Goal: Task Accomplishment & Management: Manage account settings

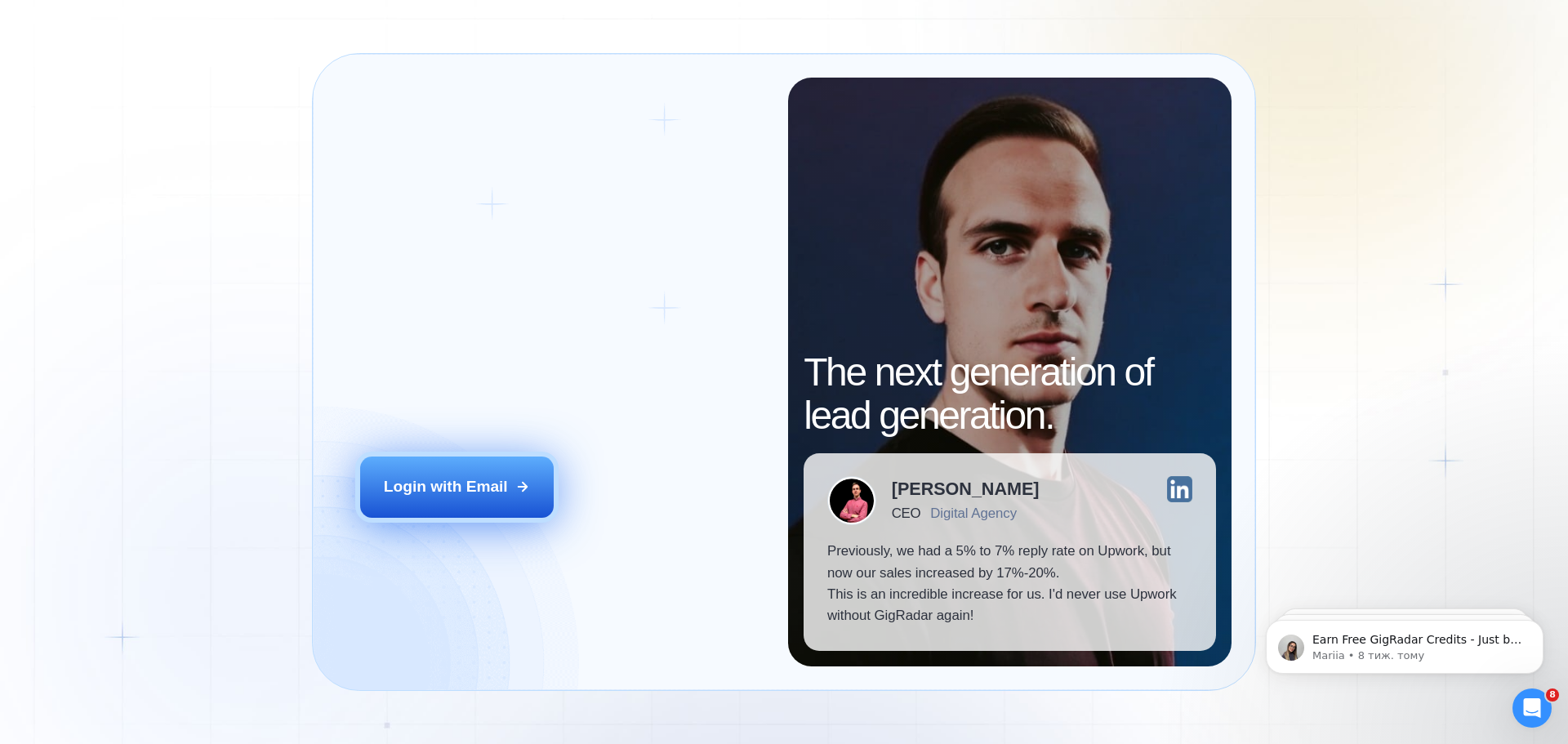
click at [440, 491] on div "Login with Email" at bounding box center [446, 487] width 124 height 22
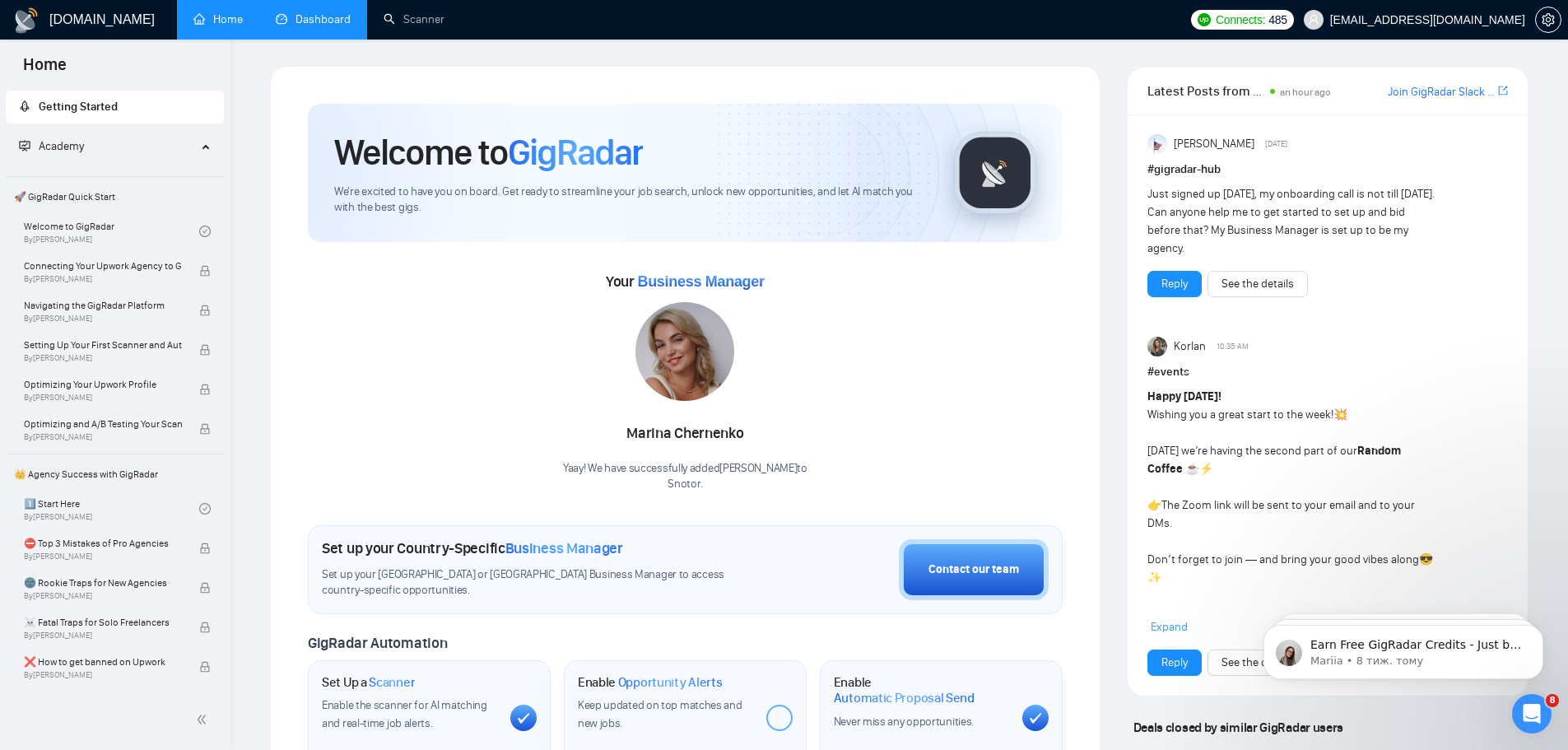
click at [307, 16] on link "Dashboard" at bounding box center [313, 19] width 75 height 14
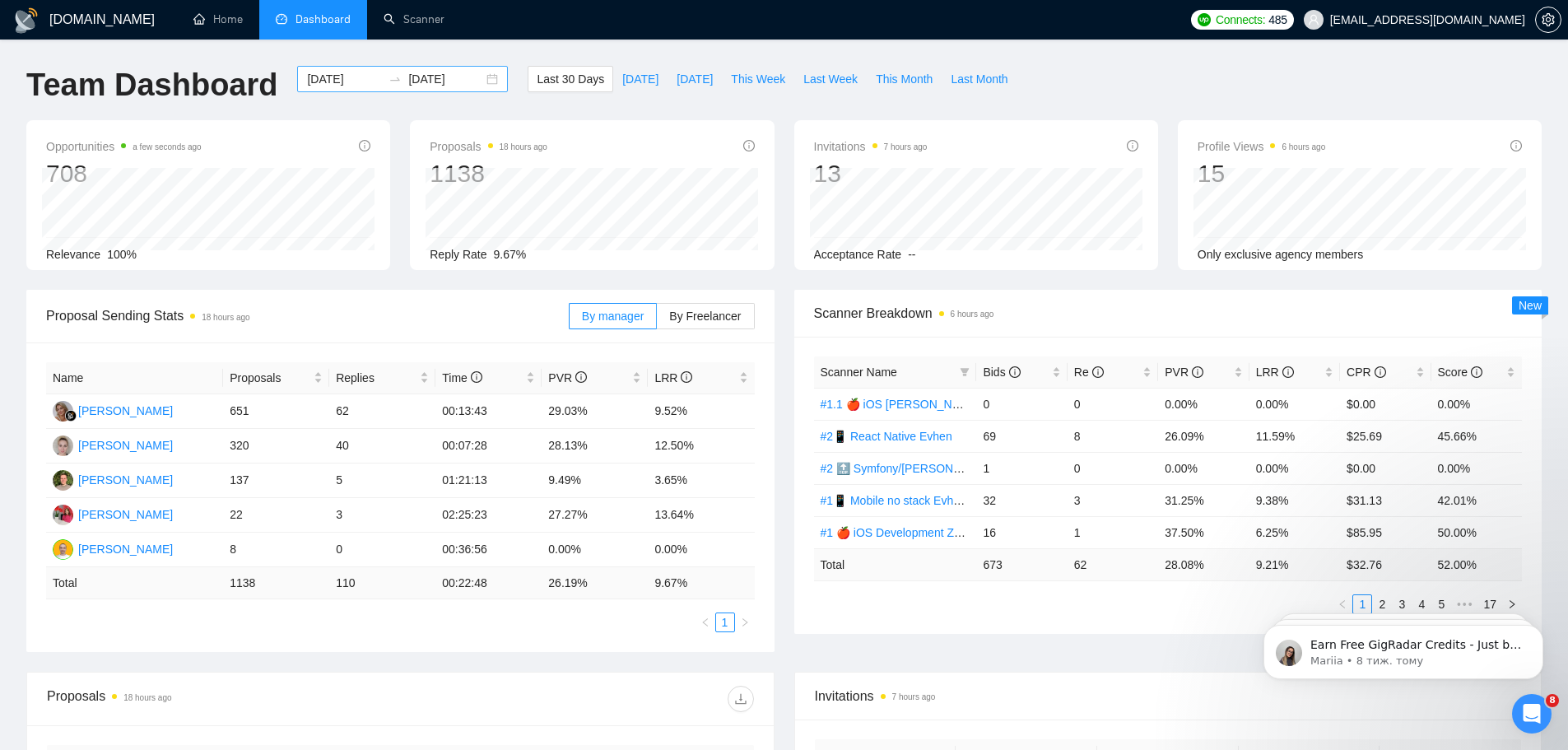
click at [330, 88] on input "[DATE]" at bounding box center [344, 79] width 75 height 18
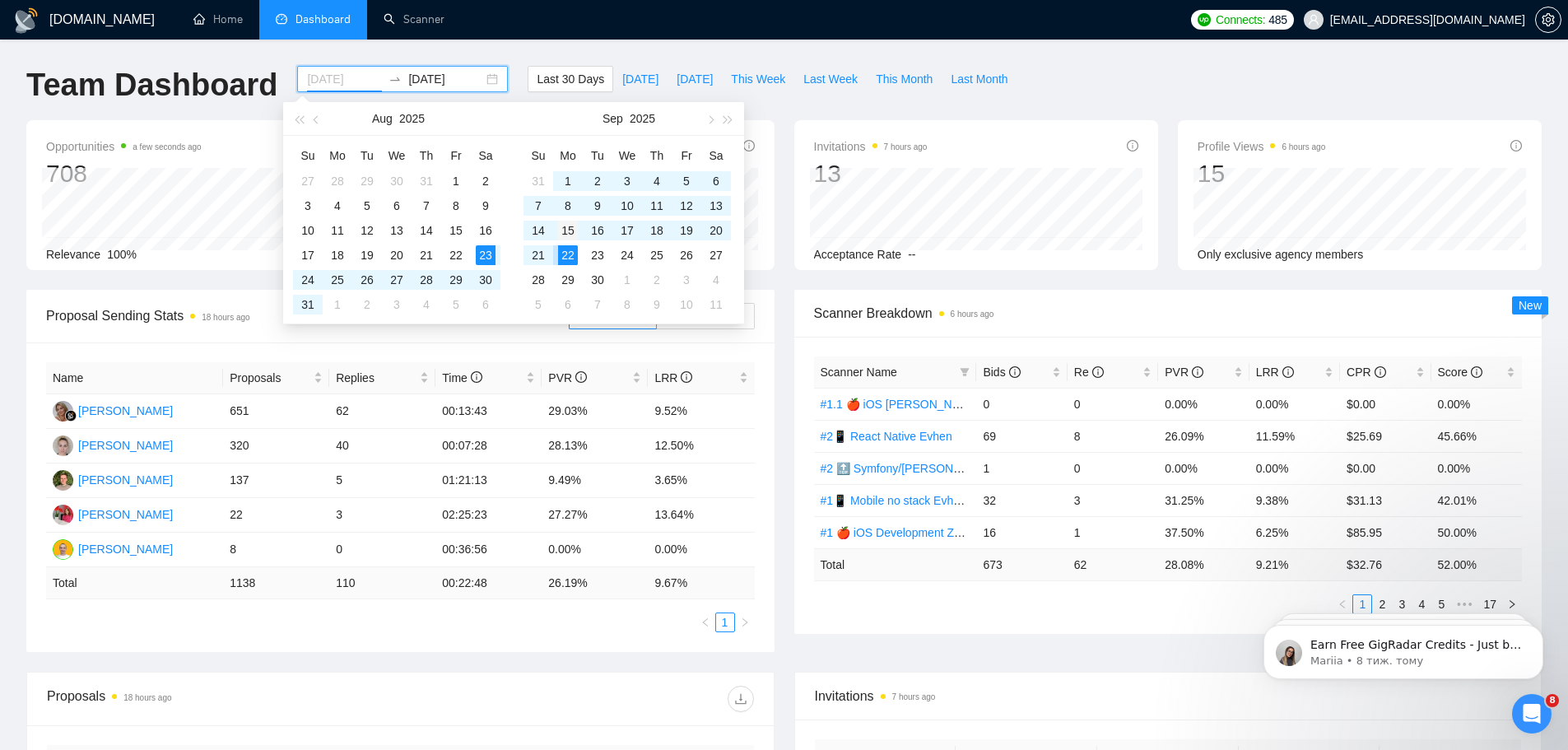
type input "[DATE]"
click at [570, 231] on div "15" at bounding box center [567, 230] width 20 height 20
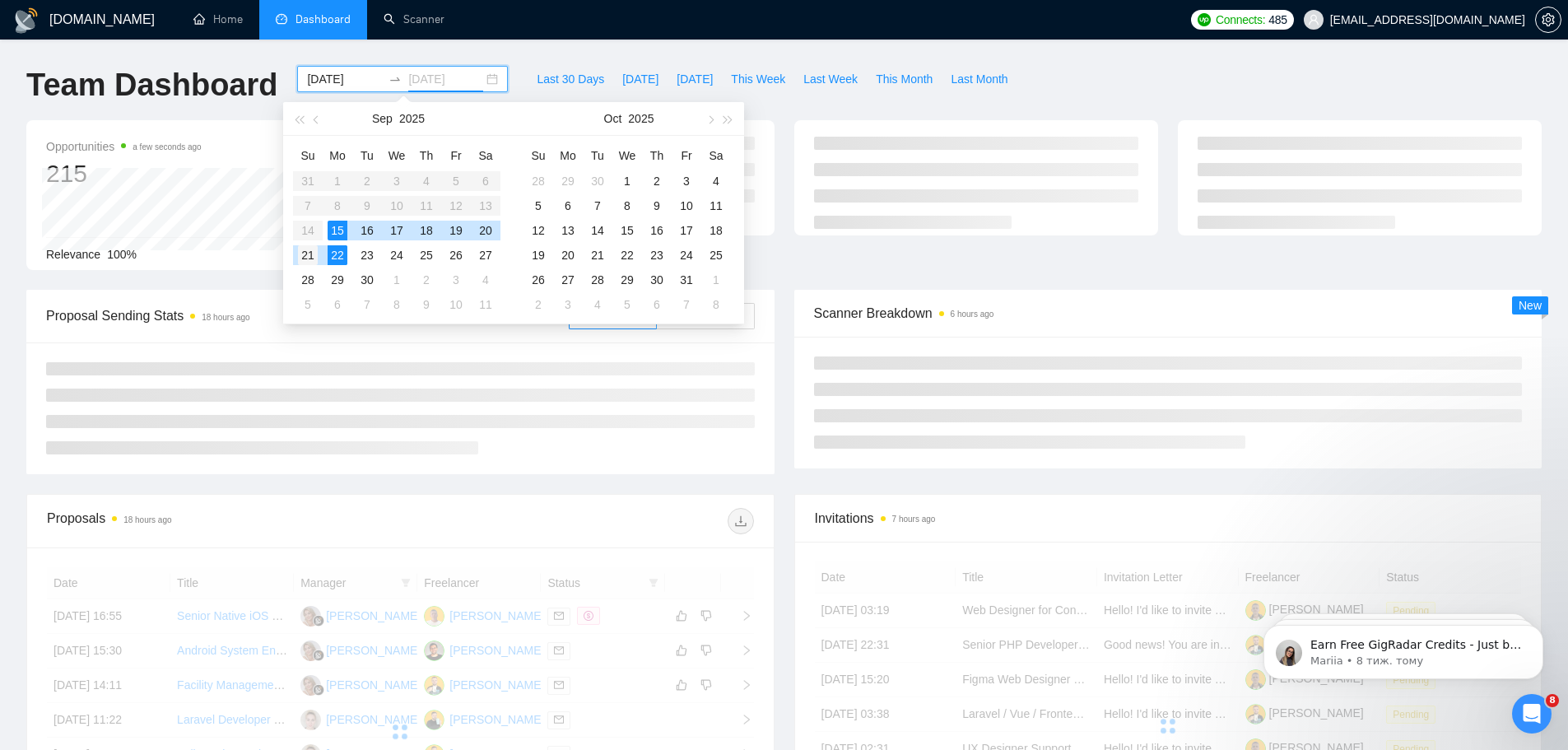
type input "[DATE]"
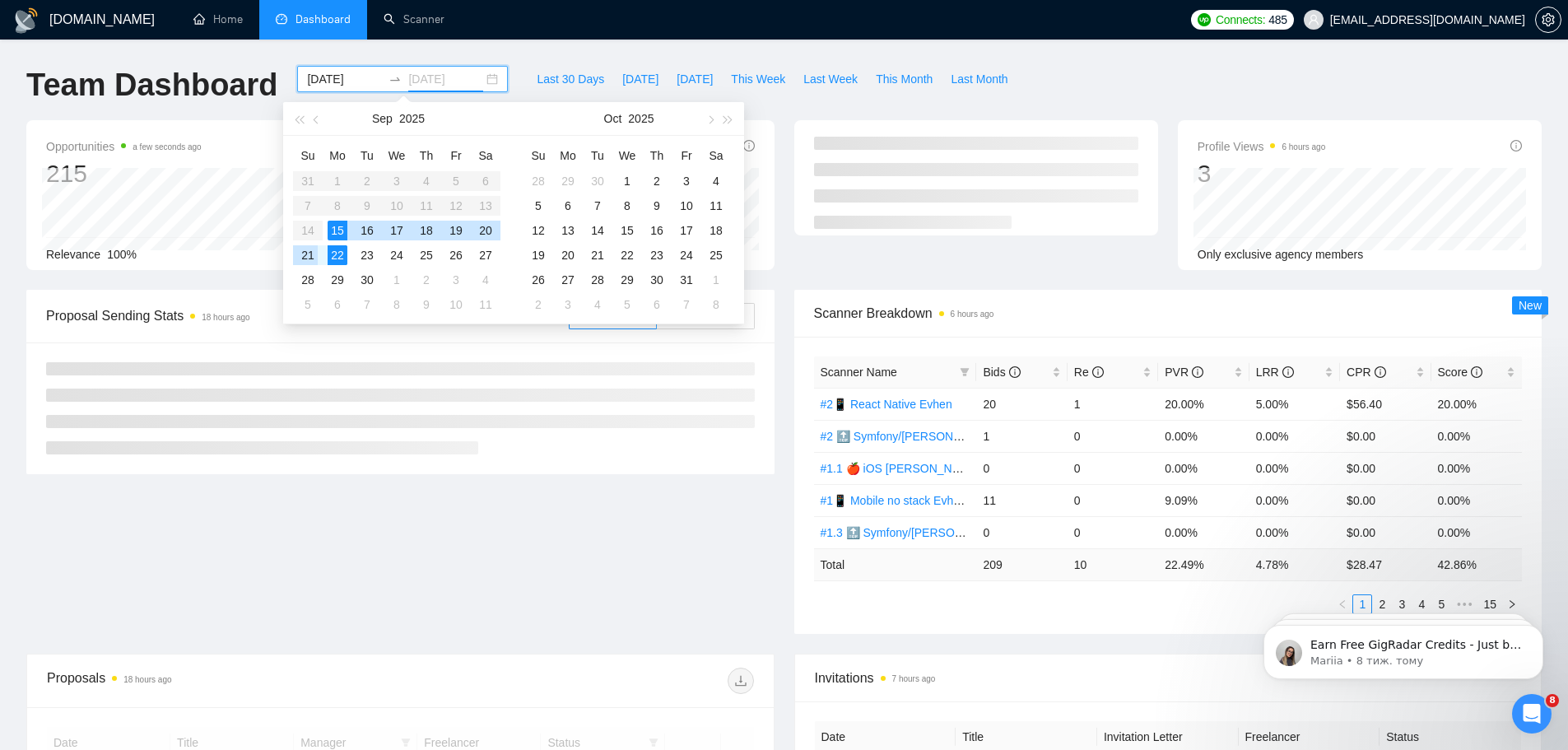
click at [298, 254] on div "21" at bounding box center [307, 255] width 20 height 20
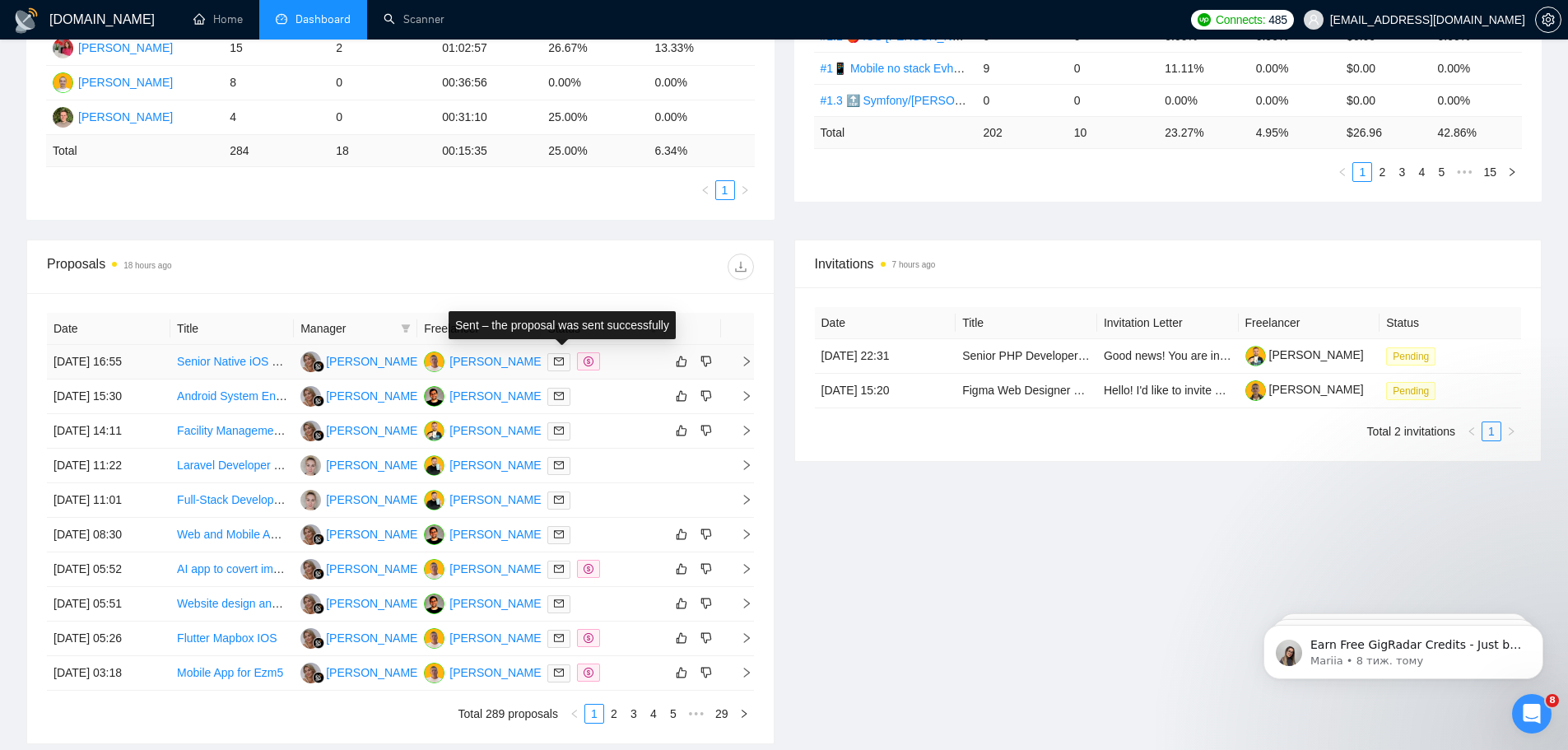
scroll to position [573, 0]
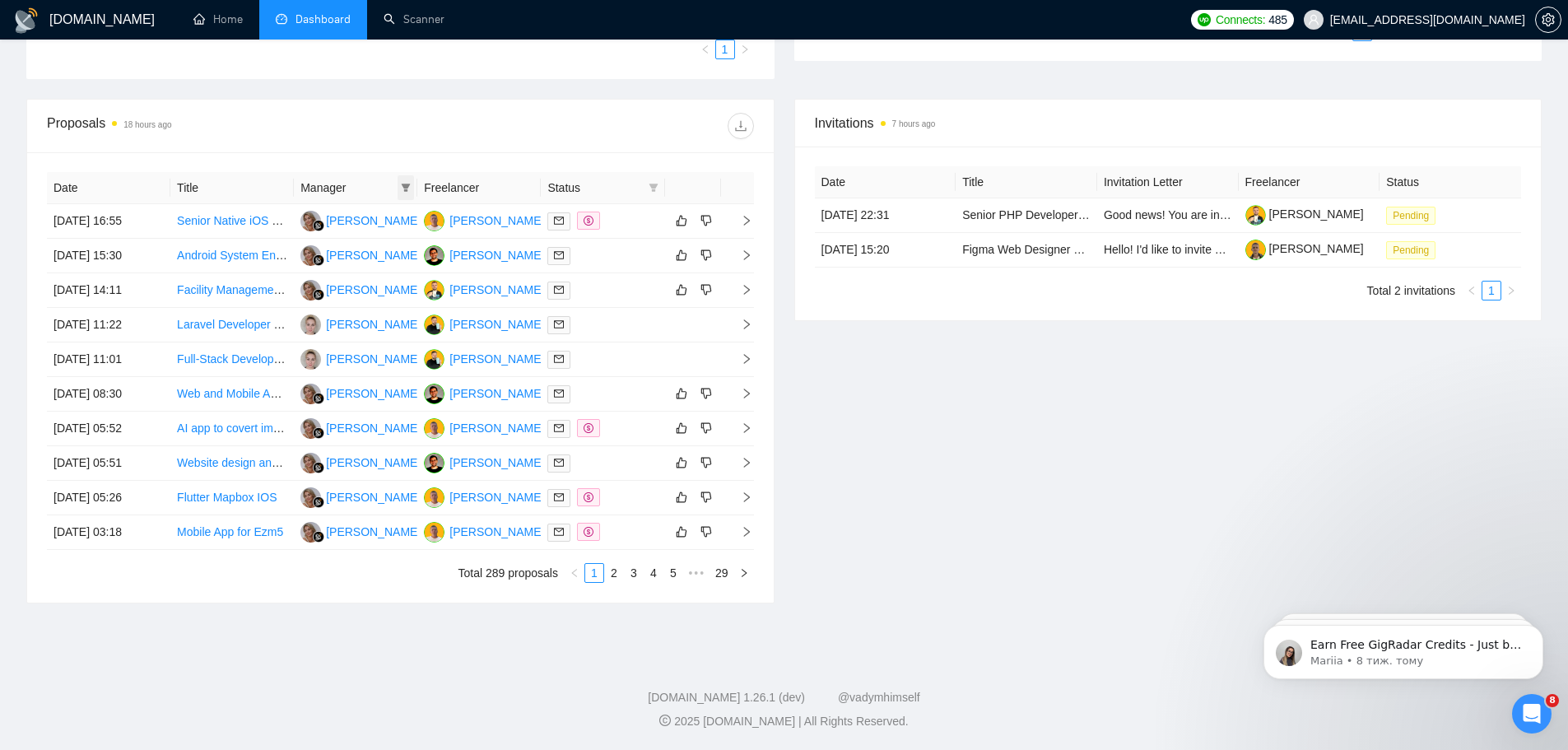
click at [402, 188] on icon "filter" at bounding box center [405, 188] width 10 height 10
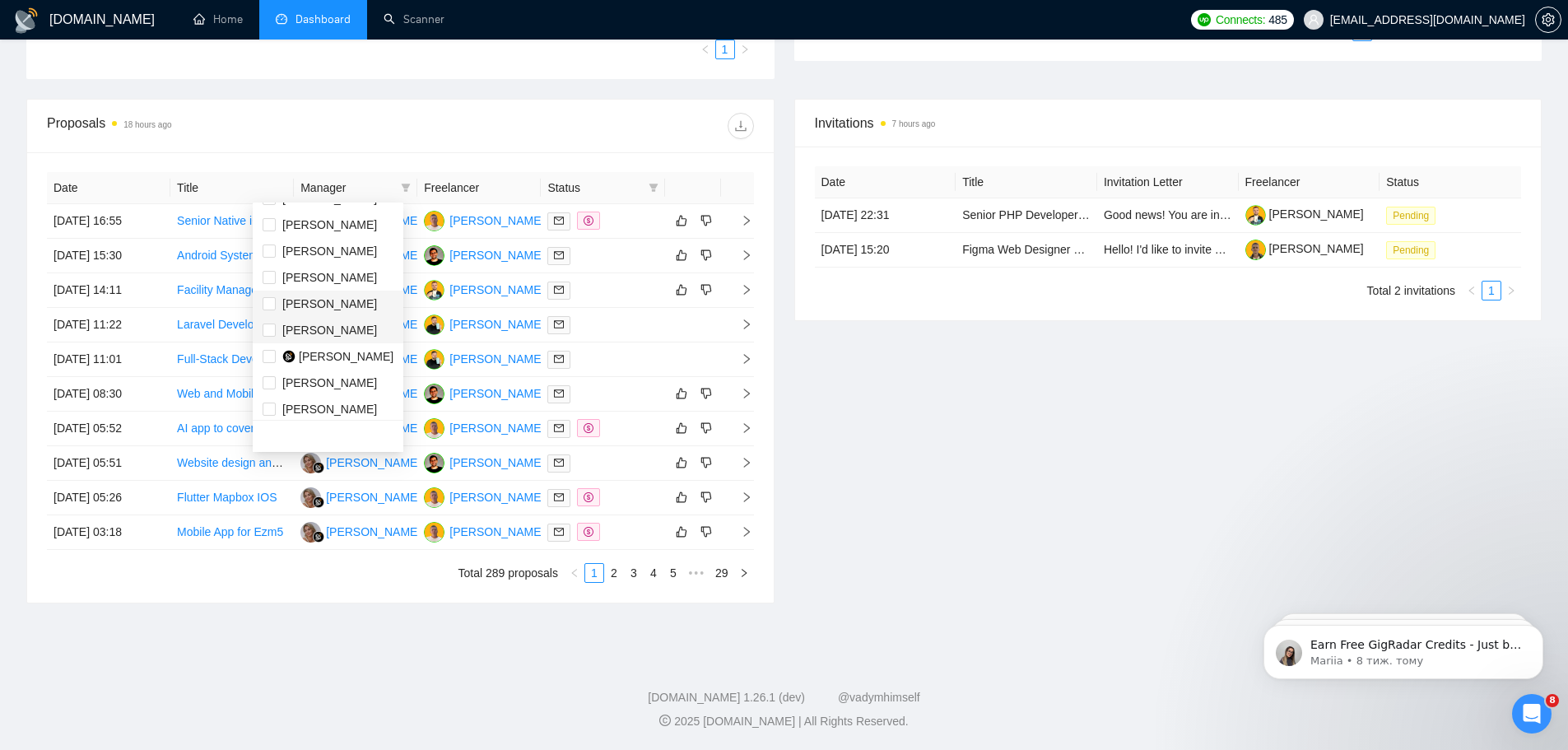
scroll to position [26, 0]
click at [267, 348] on input "checkbox" at bounding box center [269, 350] width 13 height 13
checkbox input "true"
click at [450, 120] on div at bounding box center [576, 126] width 353 height 26
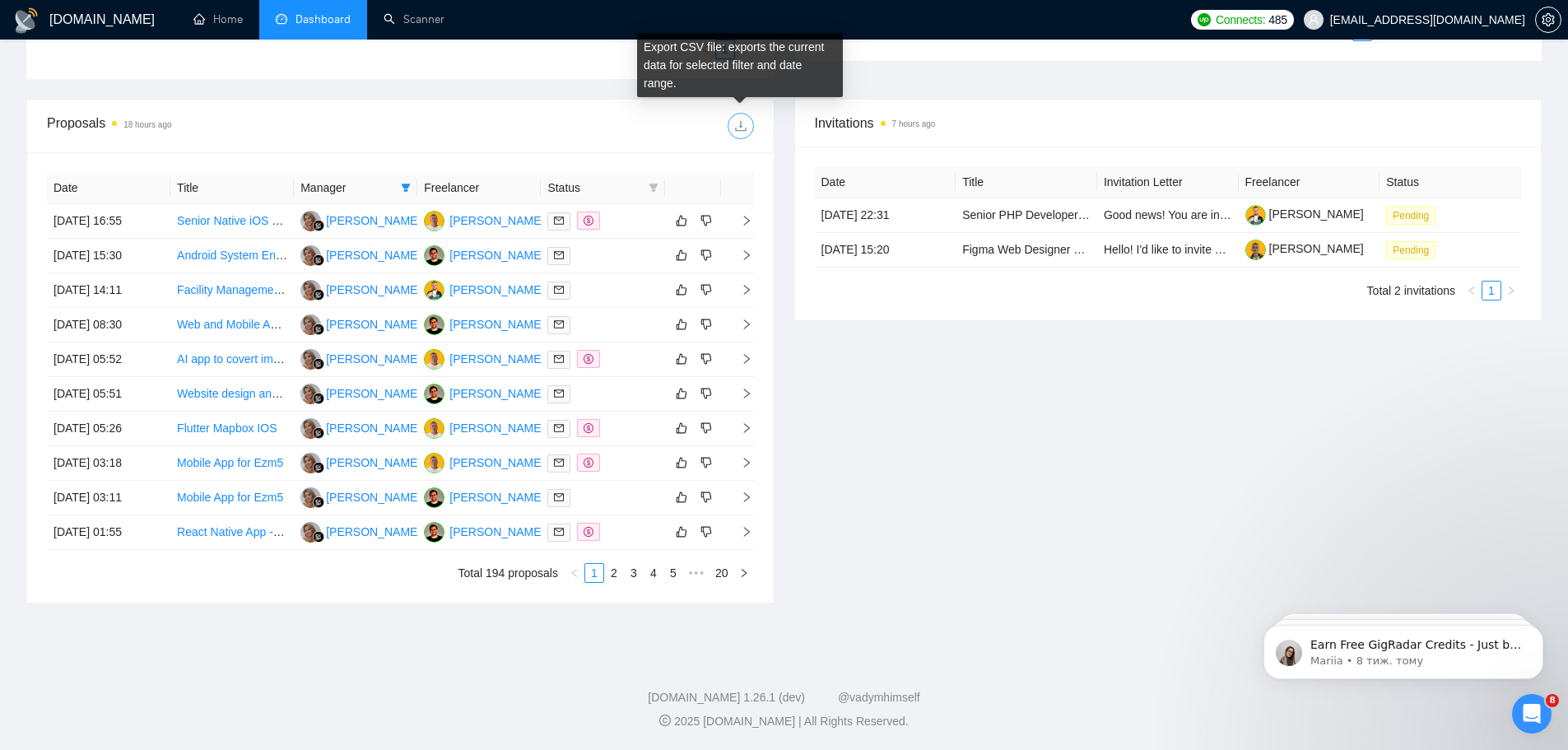
click at [732, 127] on span "download" at bounding box center [740, 126] width 24 height 13
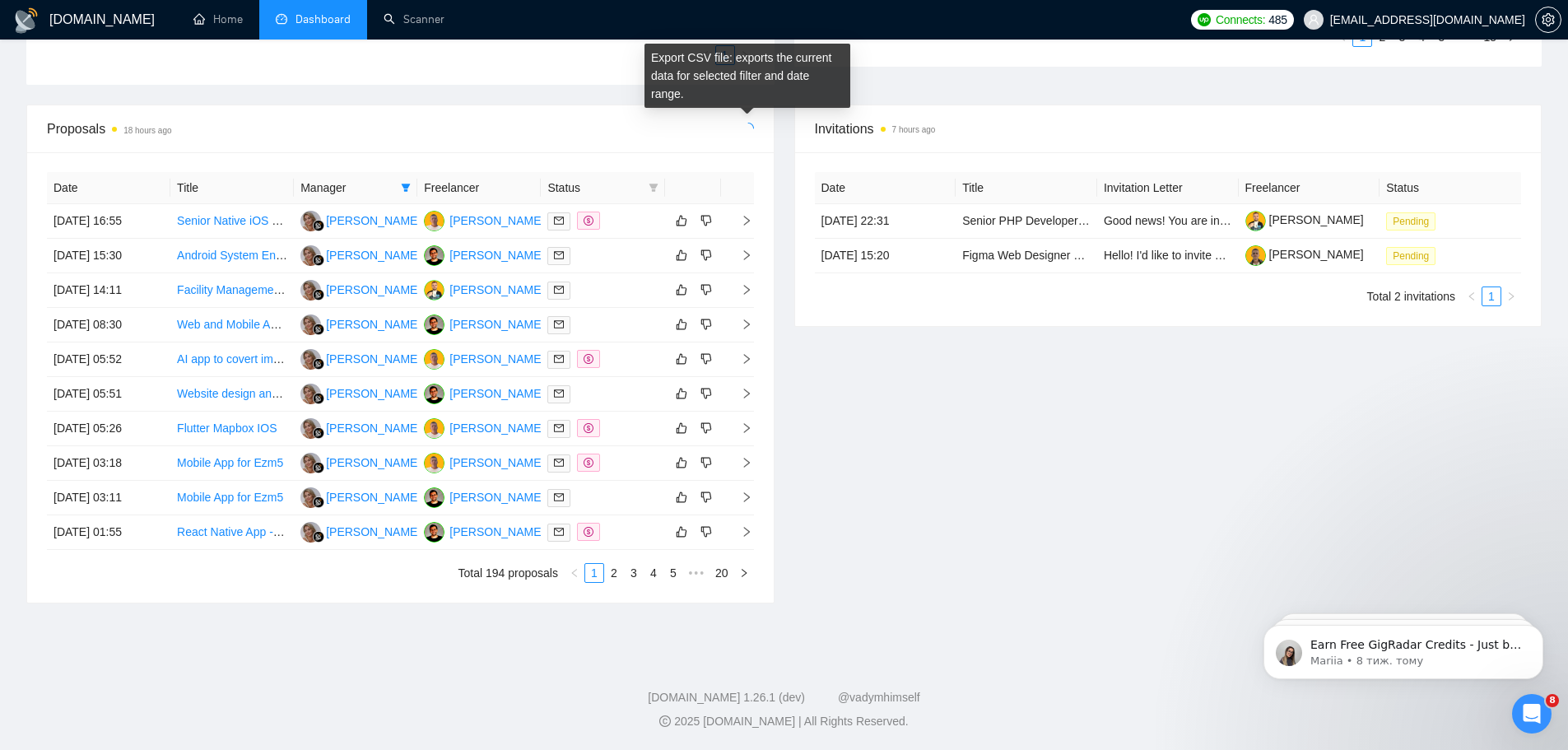
scroll to position [573, 0]
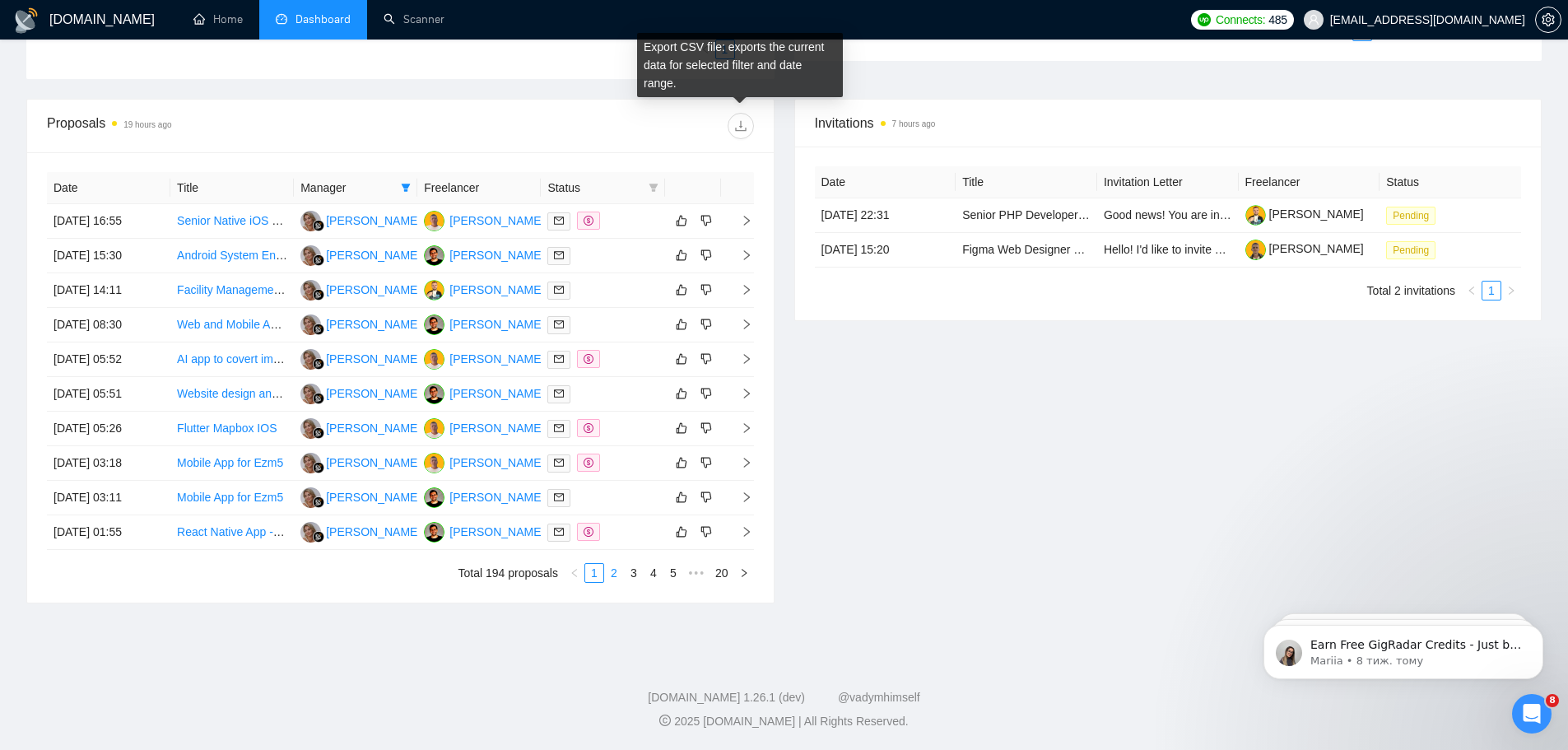
click at [613, 575] on link "2" at bounding box center [613, 573] width 18 height 18
click at [638, 576] on link "3" at bounding box center [633, 573] width 18 height 18
click at [656, 575] on link "4" at bounding box center [653, 573] width 18 height 18
click at [653, 580] on link "5" at bounding box center [653, 573] width 18 height 18
click at [656, 575] on link "6" at bounding box center [653, 573] width 18 height 18
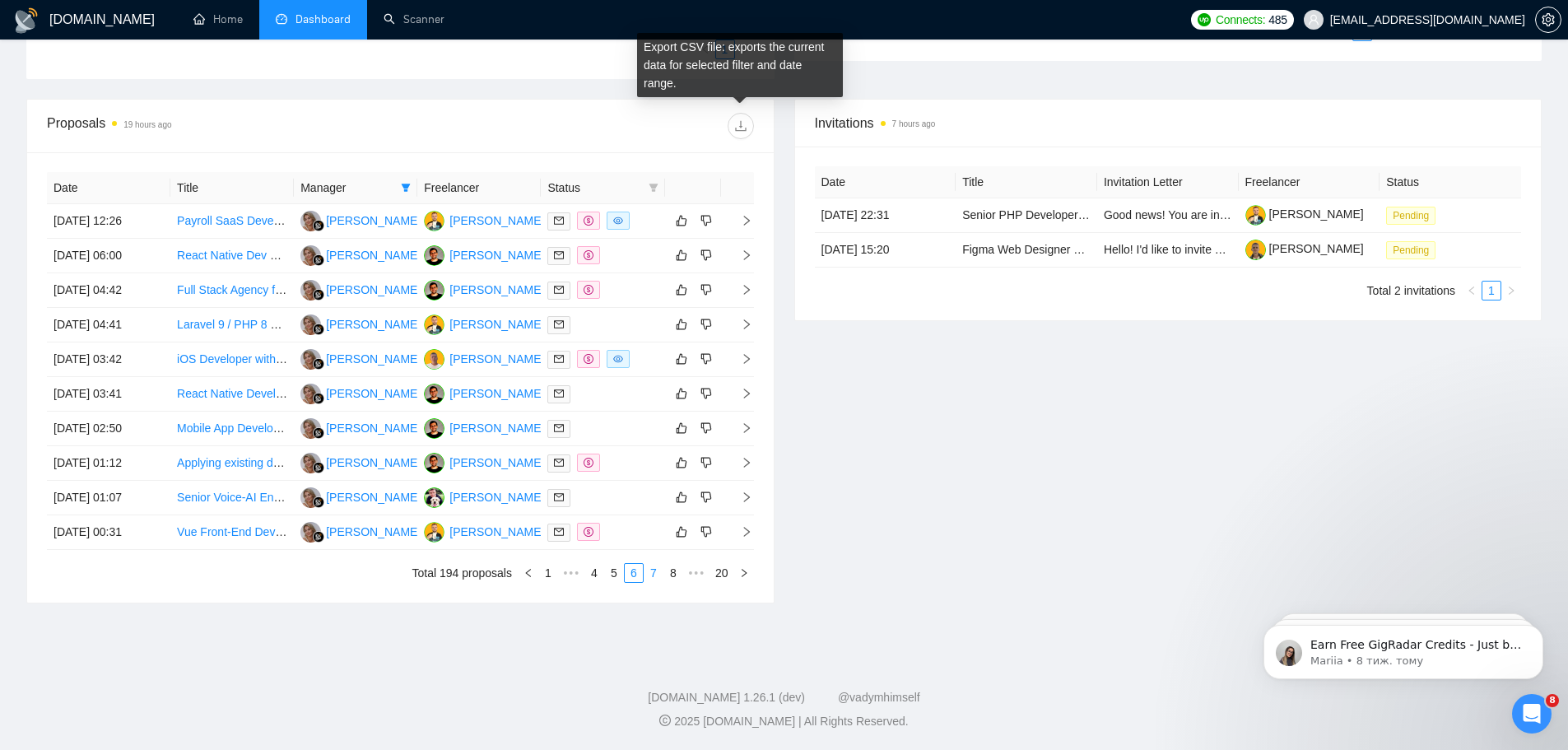
click at [658, 582] on li "7" at bounding box center [653, 573] width 20 height 20
click at [652, 569] on link "8" at bounding box center [653, 573] width 18 height 18
click at [649, 575] on link "9" at bounding box center [648, 573] width 18 height 18
click at [658, 574] on link "10" at bounding box center [646, 573] width 23 height 18
click at [645, 574] on link "11" at bounding box center [646, 573] width 23 height 18
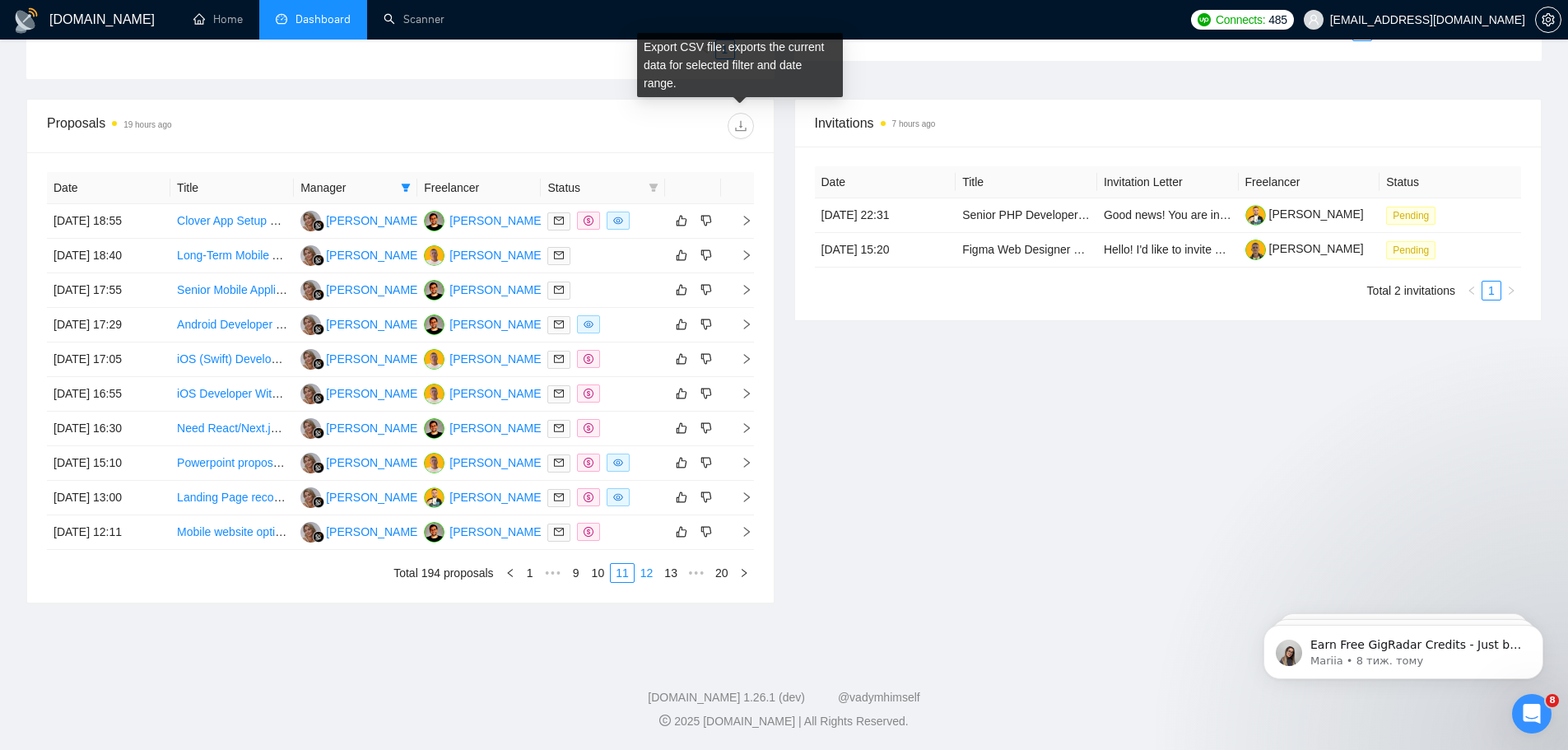
click at [649, 582] on li "12" at bounding box center [646, 573] width 24 height 20
click at [646, 580] on link "13" at bounding box center [646, 573] width 23 height 18
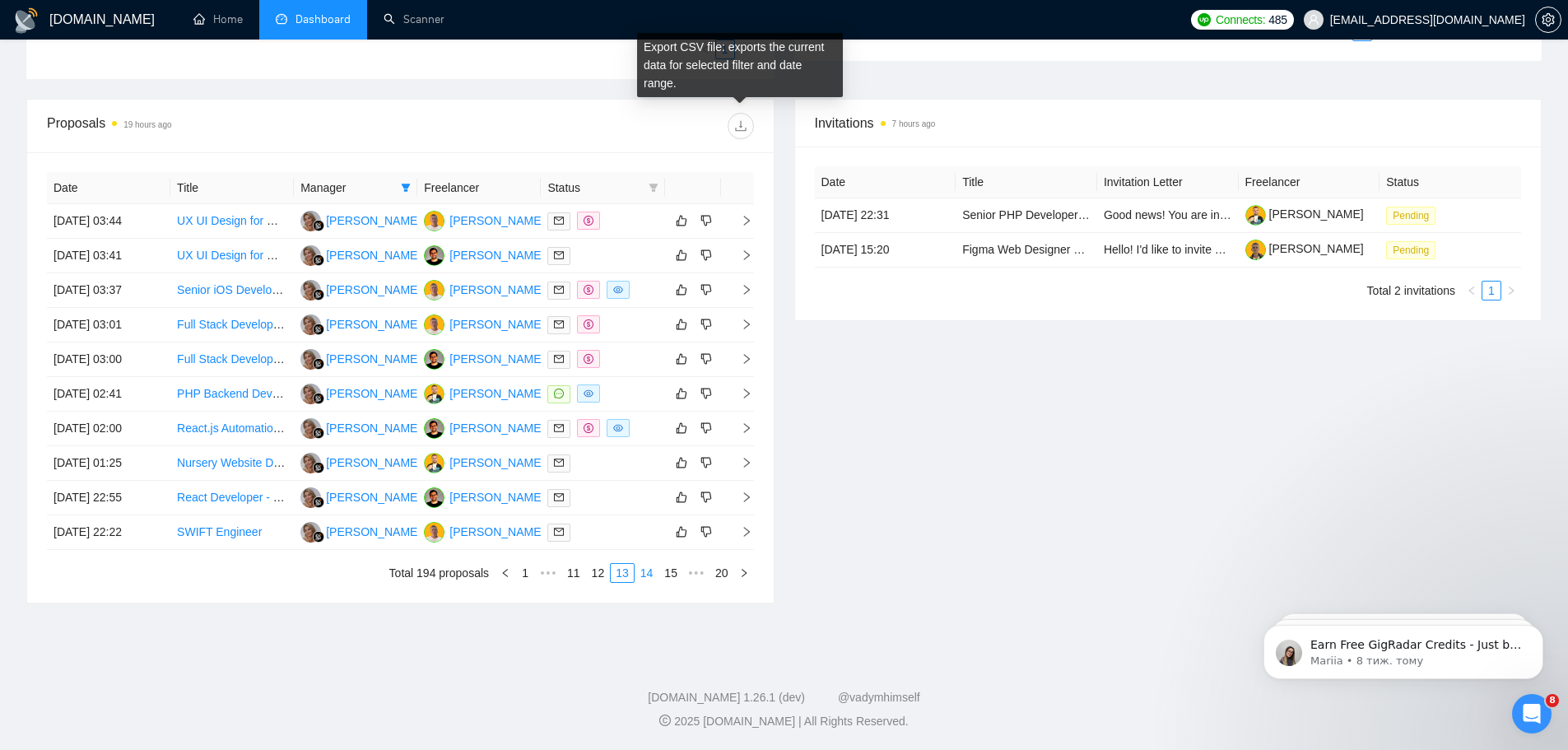
click at [646, 572] on link "14" at bounding box center [646, 573] width 23 height 18
click at [652, 571] on link "15" at bounding box center [646, 573] width 23 height 18
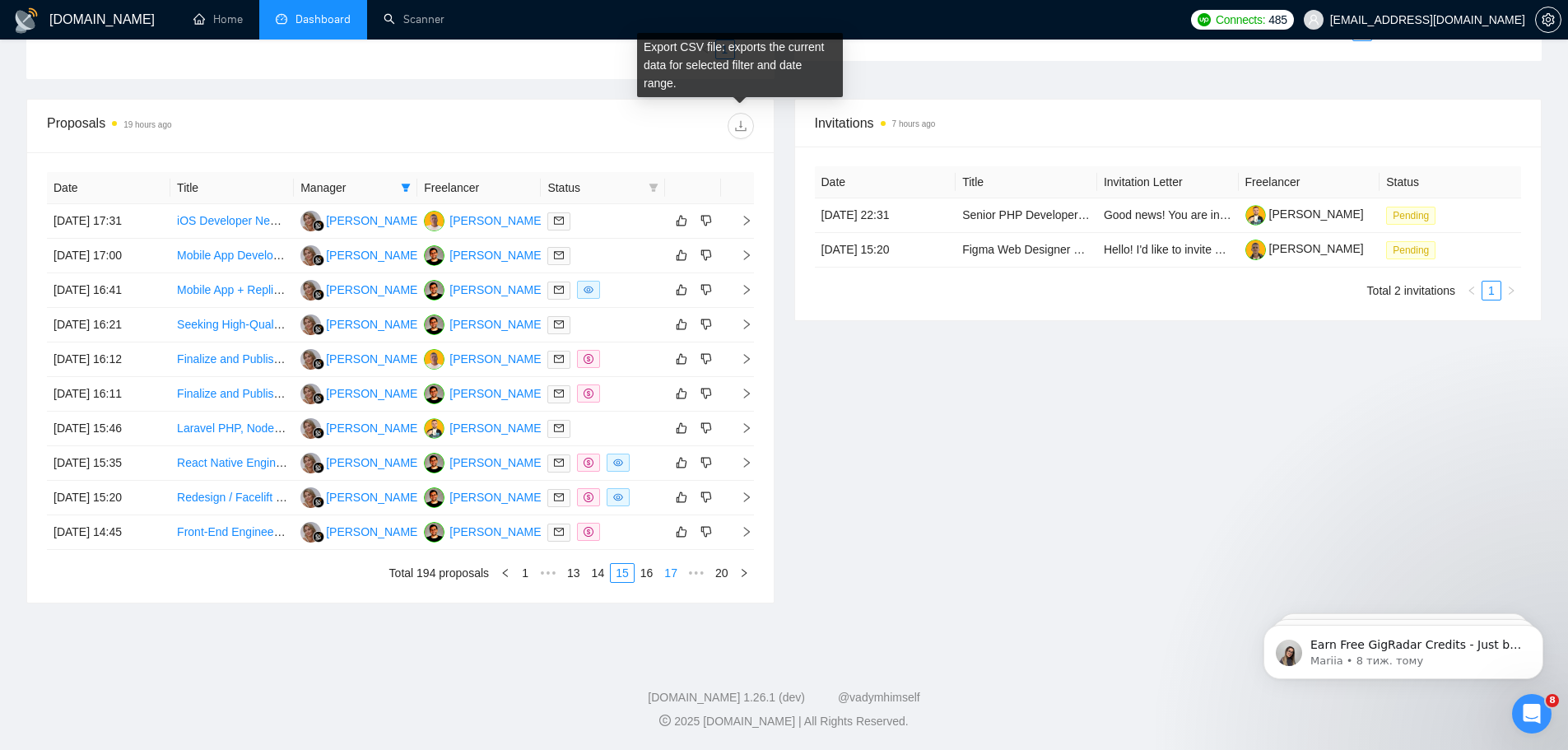
click at [650, 571] on link "16" at bounding box center [646, 573] width 23 height 18
click at [649, 575] on link "17" at bounding box center [646, 573] width 23 height 18
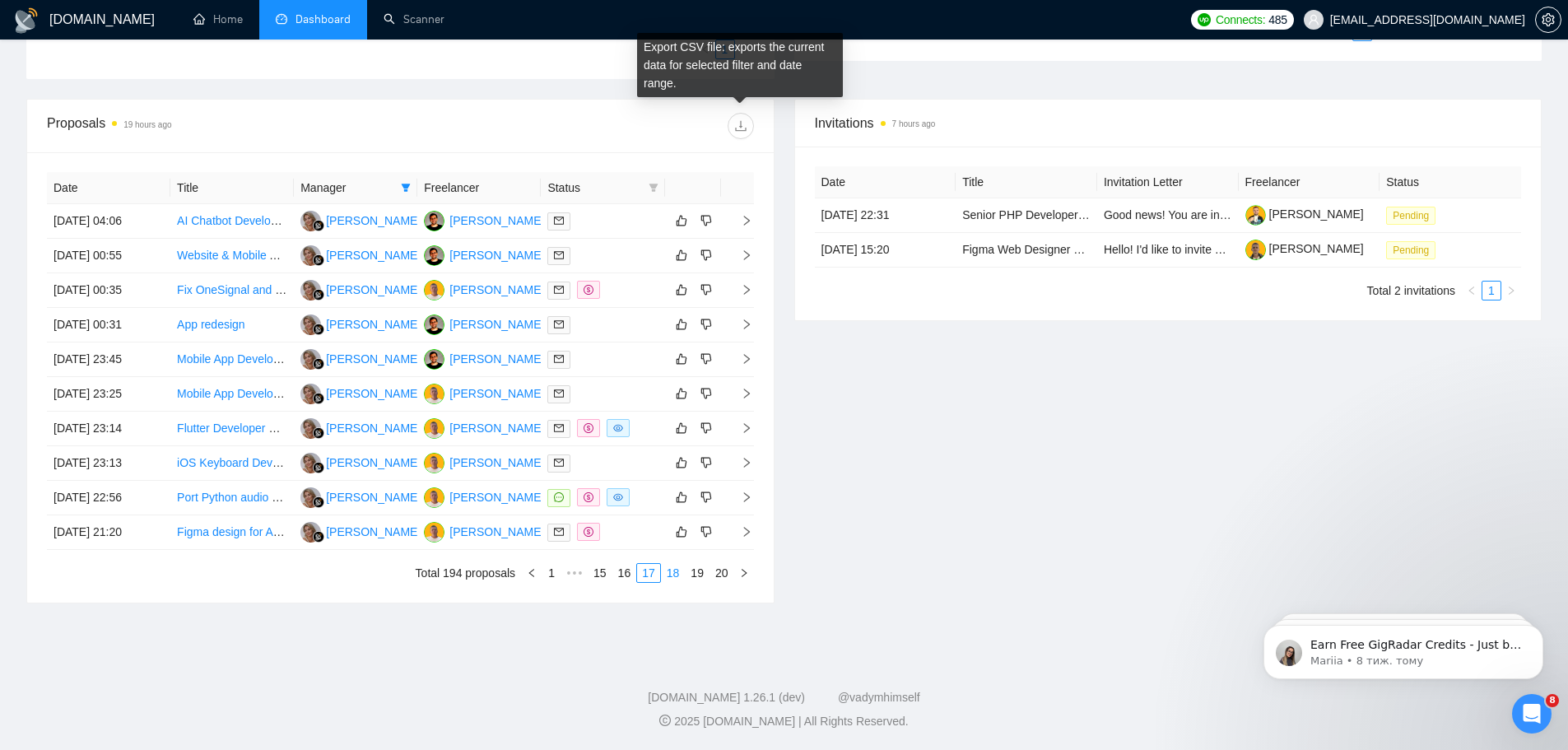
click at [676, 569] on link "18" at bounding box center [673, 573] width 23 height 18
click at [696, 576] on link "19" at bounding box center [697, 573] width 23 height 18
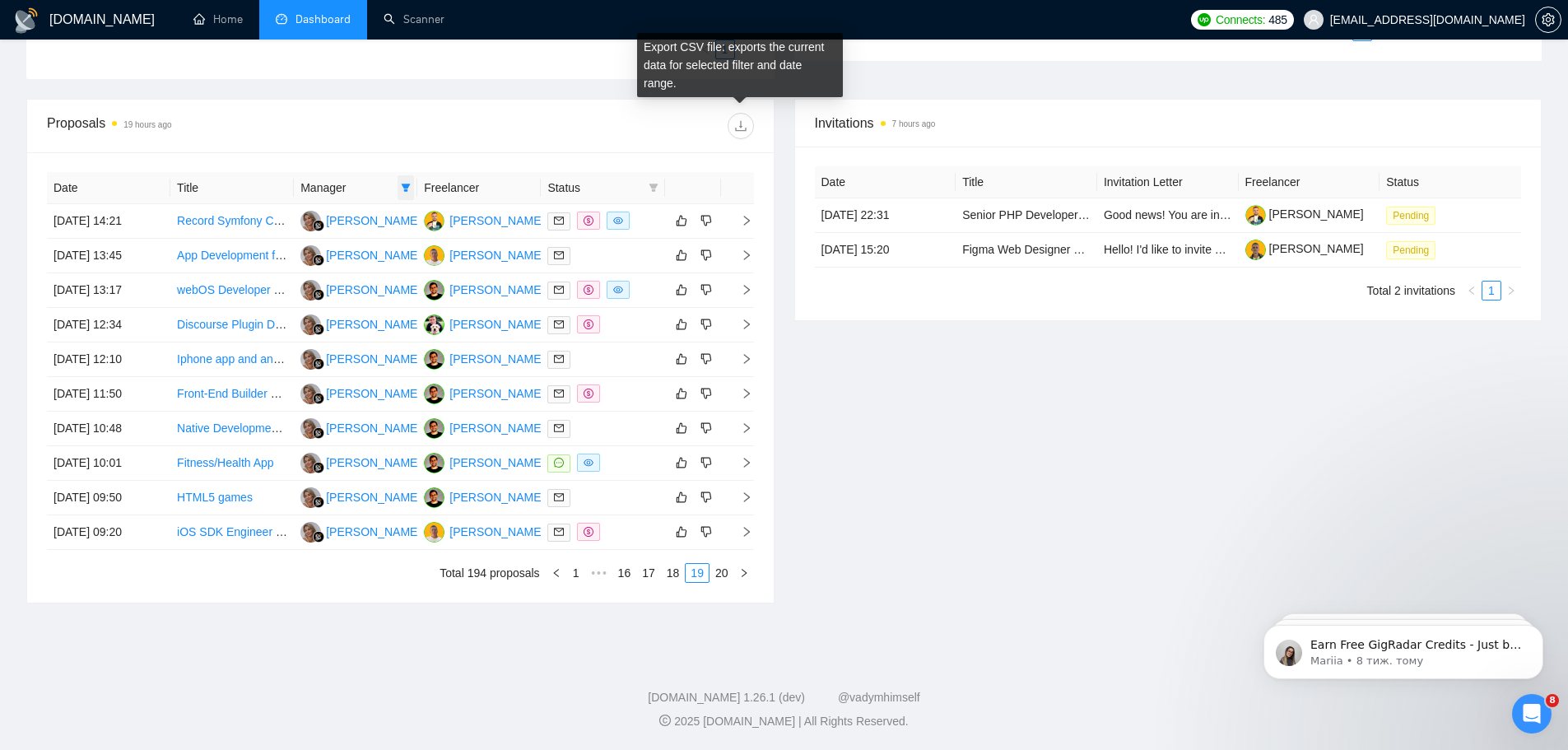
click at [405, 188] on icon "filter" at bounding box center [405, 188] width 10 height 10
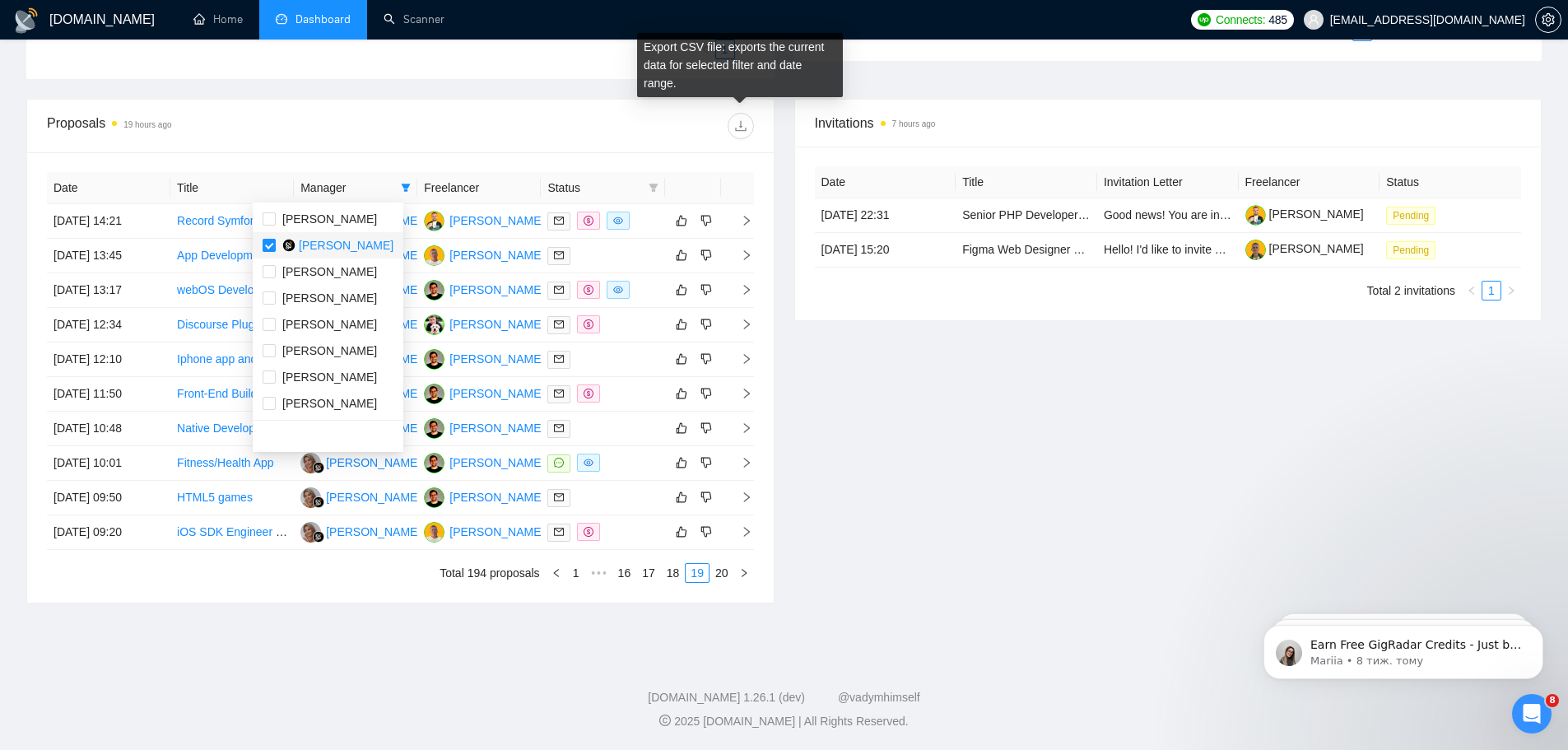
click at [263, 247] on input "checkbox" at bounding box center [269, 245] width 13 height 13
checkbox input "false"
click at [259, 217] on li "[PERSON_NAME]" at bounding box center [328, 219] width 151 height 26
checkbox input "true"
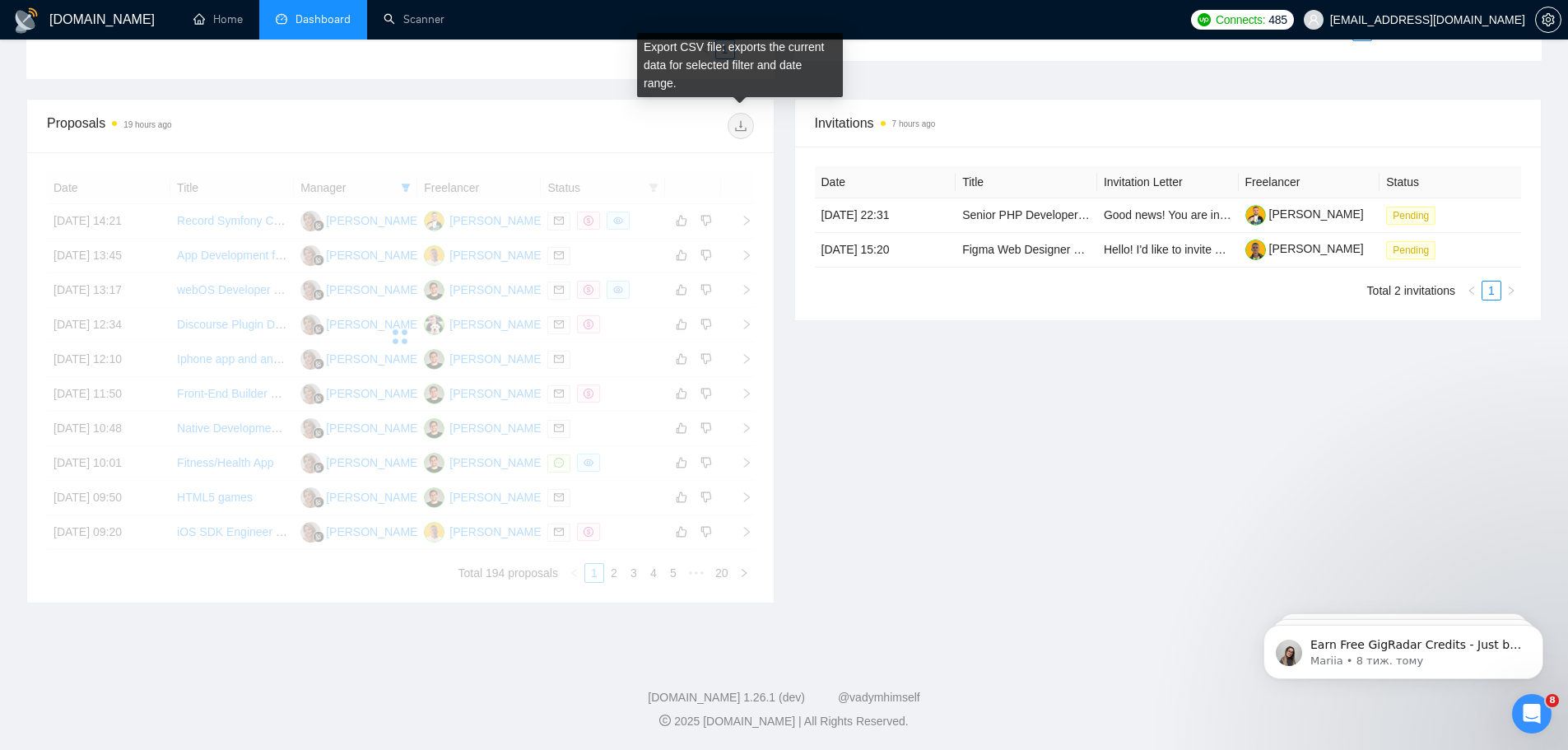
click at [615, 138] on div at bounding box center [576, 126] width 353 height 26
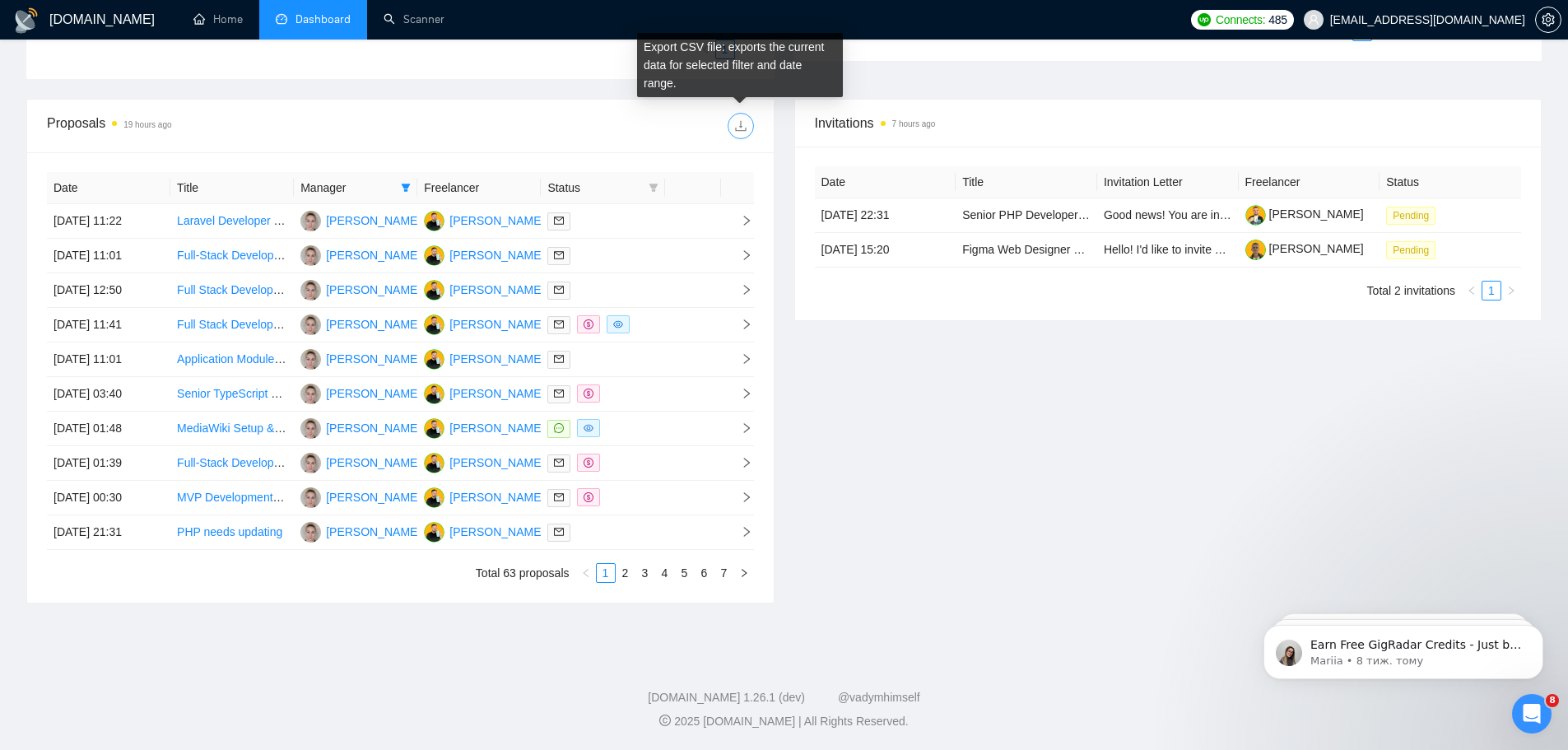
click at [742, 123] on icon "download" at bounding box center [740, 126] width 13 height 13
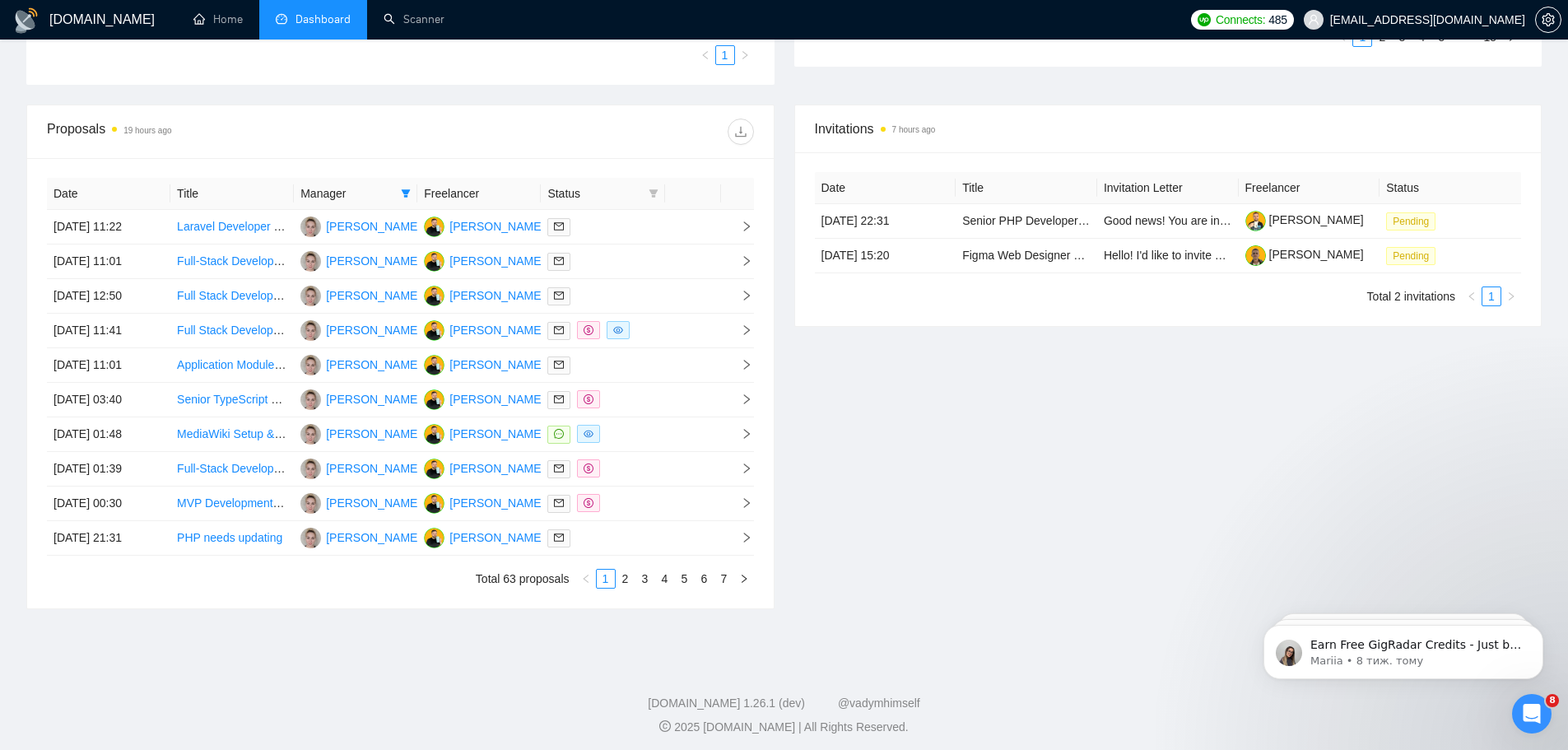
scroll to position [573, 0]
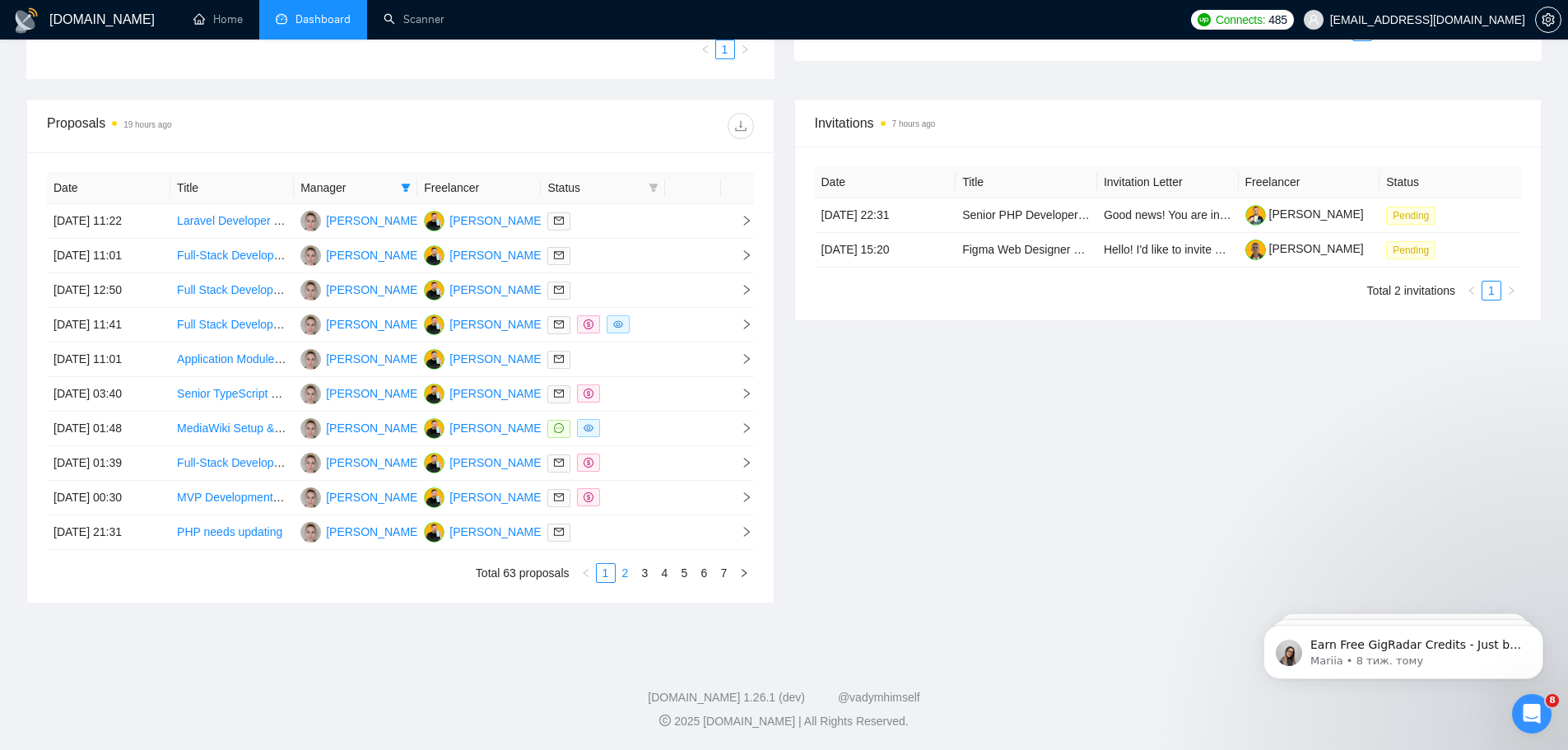
click at [624, 575] on link "2" at bounding box center [625, 573] width 18 height 18
click at [646, 568] on link "3" at bounding box center [645, 573] width 18 height 18
click at [663, 577] on link "4" at bounding box center [665, 573] width 18 height 18
click at [681, 571] on link "5" at bounding box center [685, 573] width 18 height 18
click at [704, 569] on link "6" at bounding box center [704, 573] width 18 height 18
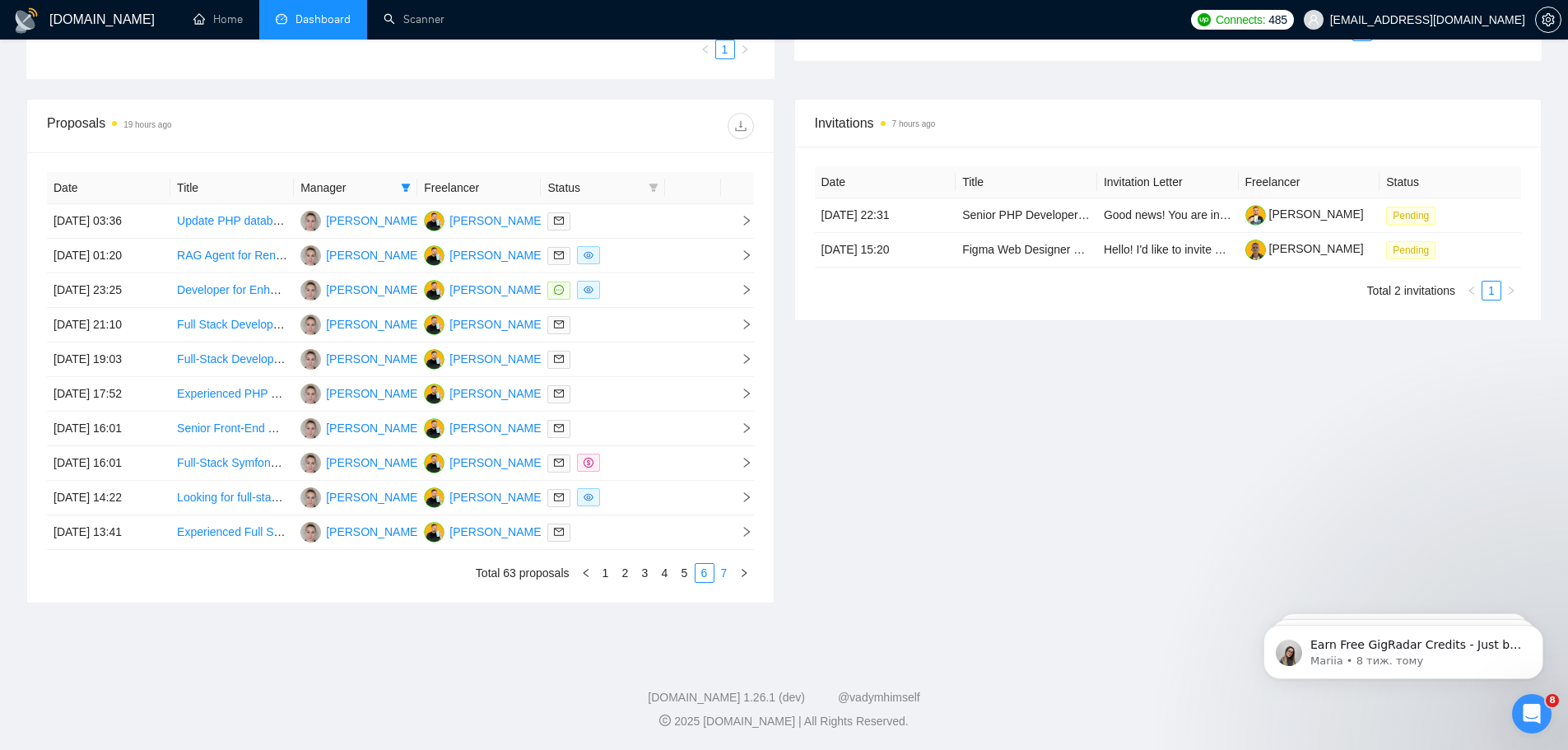
click at [727, 577] on link "7" at bounding box center [724, 573] width 18 height 18
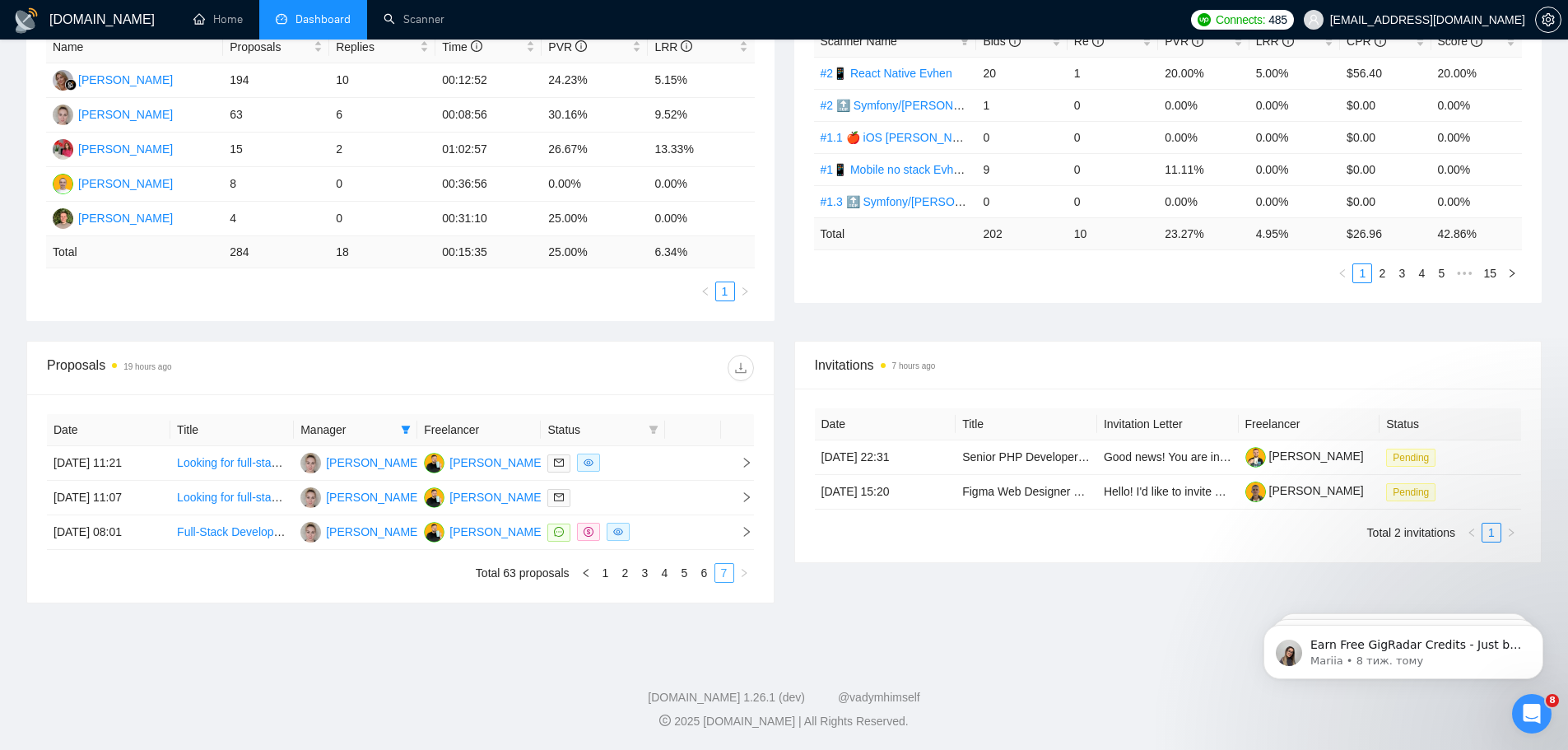
scroll to position [331, 0]
